Goal: Transaction & Acquisition: Purchase product/service

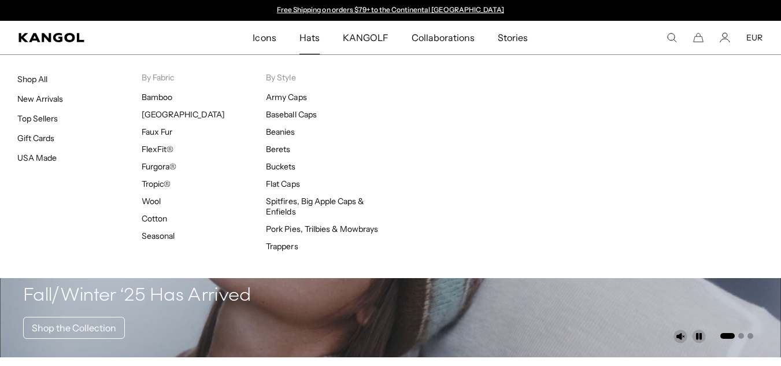
scroll to position [0, 238]
click at [313, 37] on span "Hats" at bounding box center [309, 38] width 20 height 34
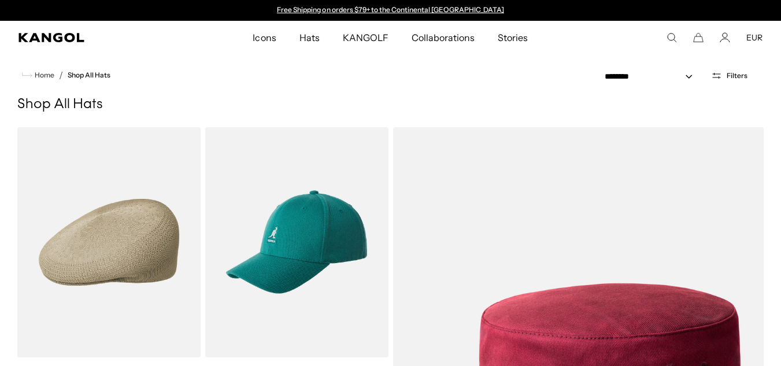
click at [316, 37] on span "Hats" at bounding box center [309, 38] width 20 height 34
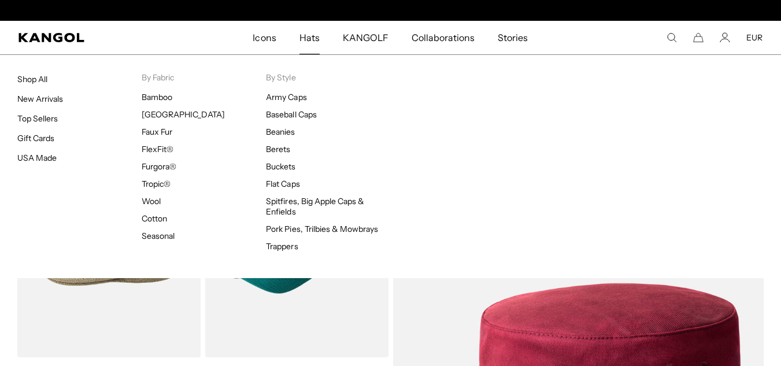
scroll to position [0, 238]
click at [419, 133] on div "Hats Shop All New Arrivals Top Sellers Gift Cards USA Made By Fabric Bamboo Ber…" at bounding box center [390, 166] width 781 height 224
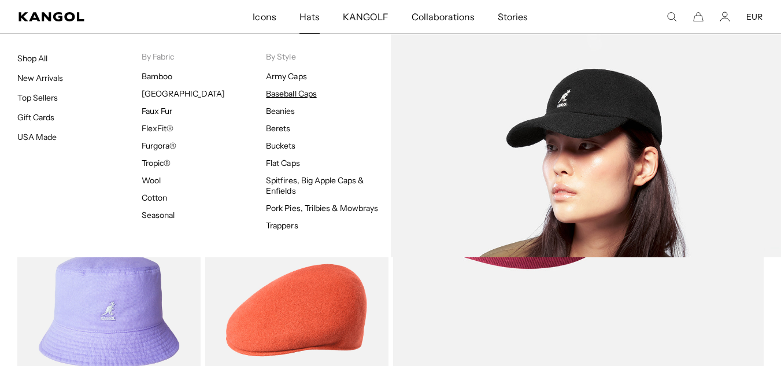
scroll to position [0, 0]
click at [275, 92] on link "Baseball Caps" at bounding box center [291, 93] width 50 height 10
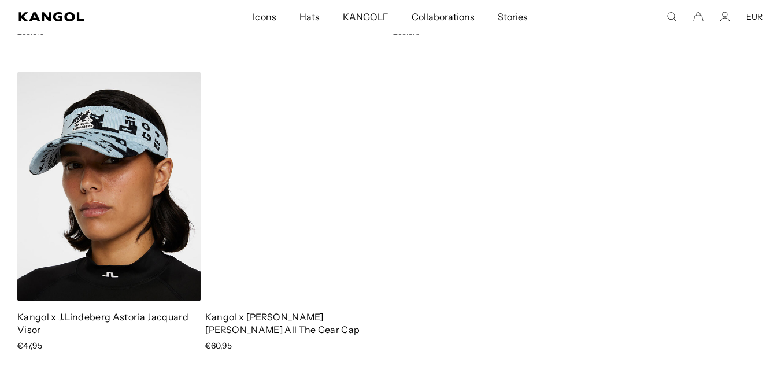
scroll to position [4971, 0]
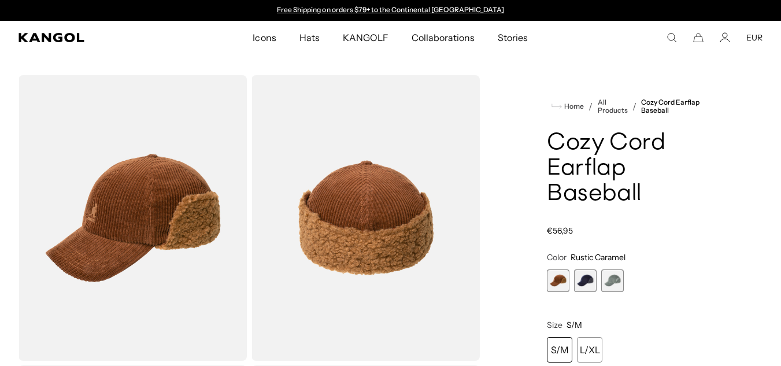
click at [585, 275] on span "2 of 3" at bounding box center [585, 280] width 23 height 23
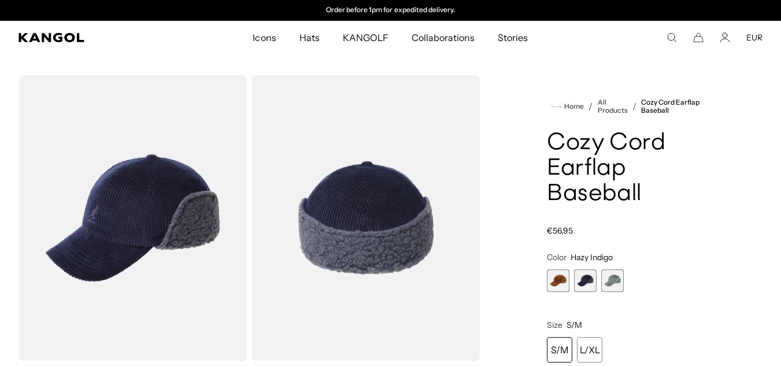
click at [608, 272] on span "3 of 3" at bounding box center [612, 280] width 23 height 23
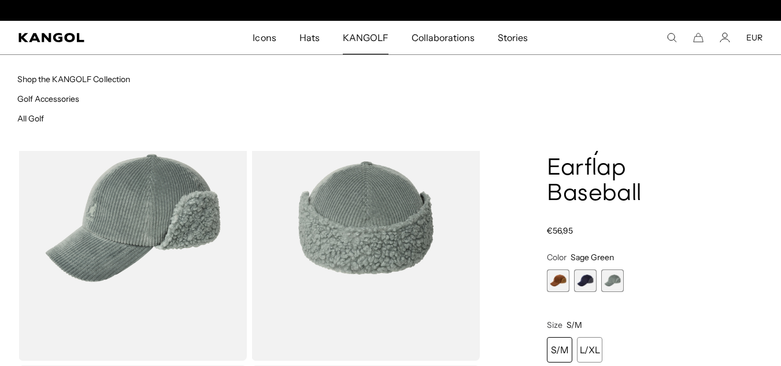
scroll to position [0, 238]
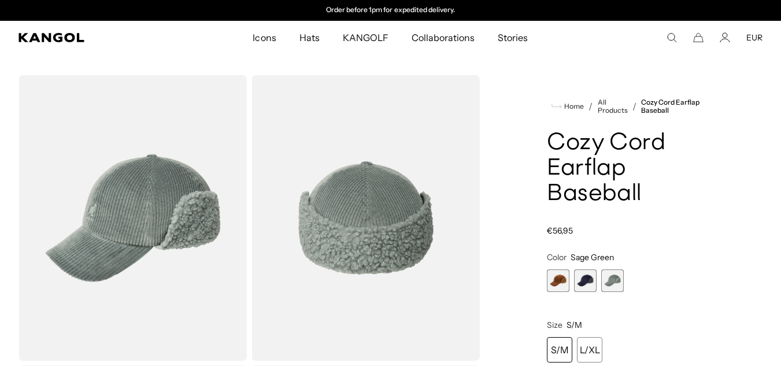
click at [586, 280] on span "2 of 3" at bounding box center [585, 280] width 23 height 23
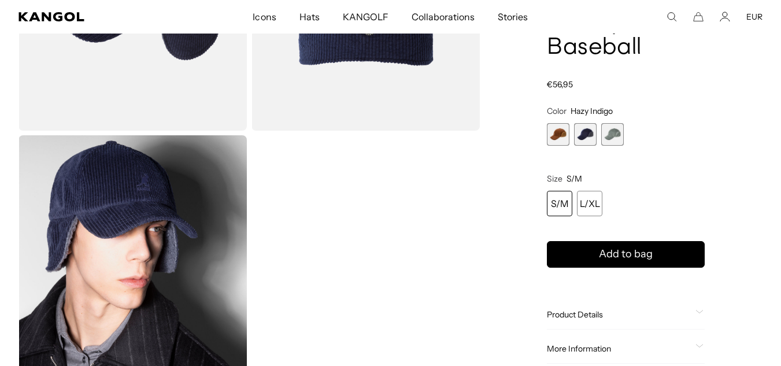
scroll to position [0, 238]
